Goal: Check status

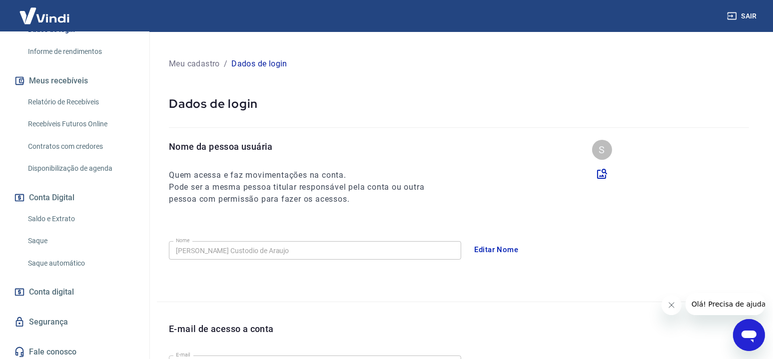
scroll to position [194, 0]
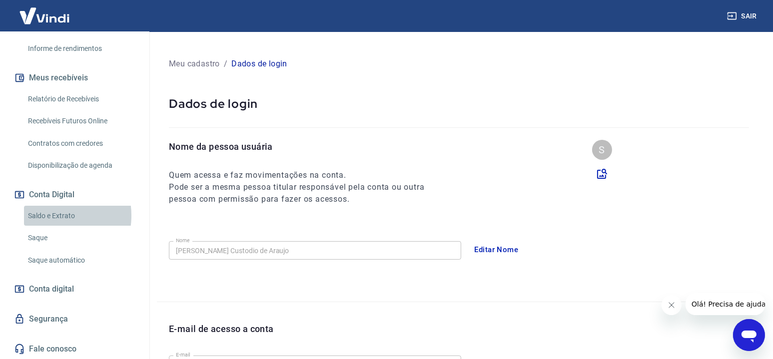
click at [50, 215] on link "Saldo e Extrato" at bounding box center [80, 216] width 113 height 20
